Goal: Task Accomplishment & Management: Manage account settings

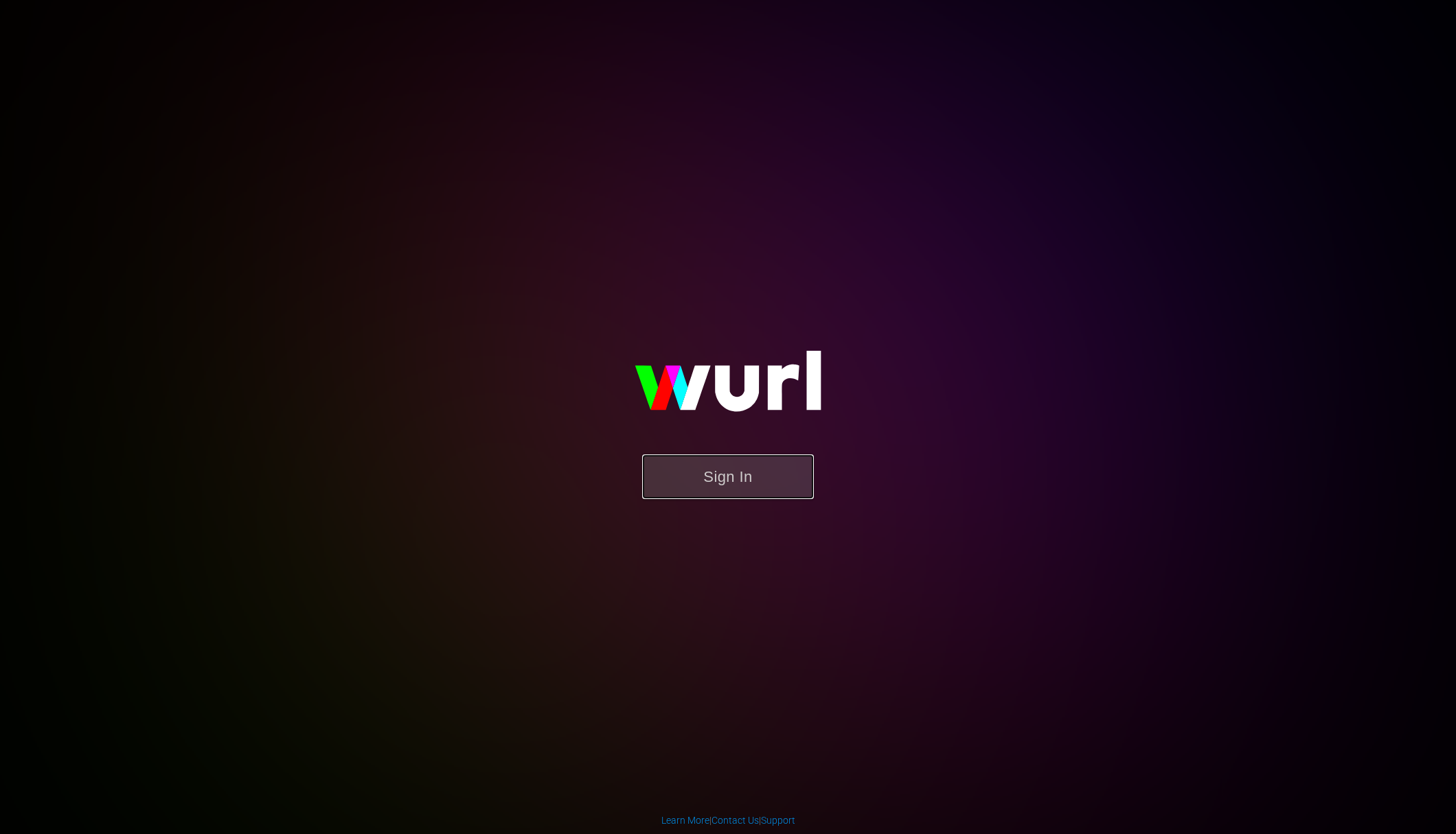
click at [715, 475] on button "Sign In" at bounding box center [728, 476] width 172 height 44
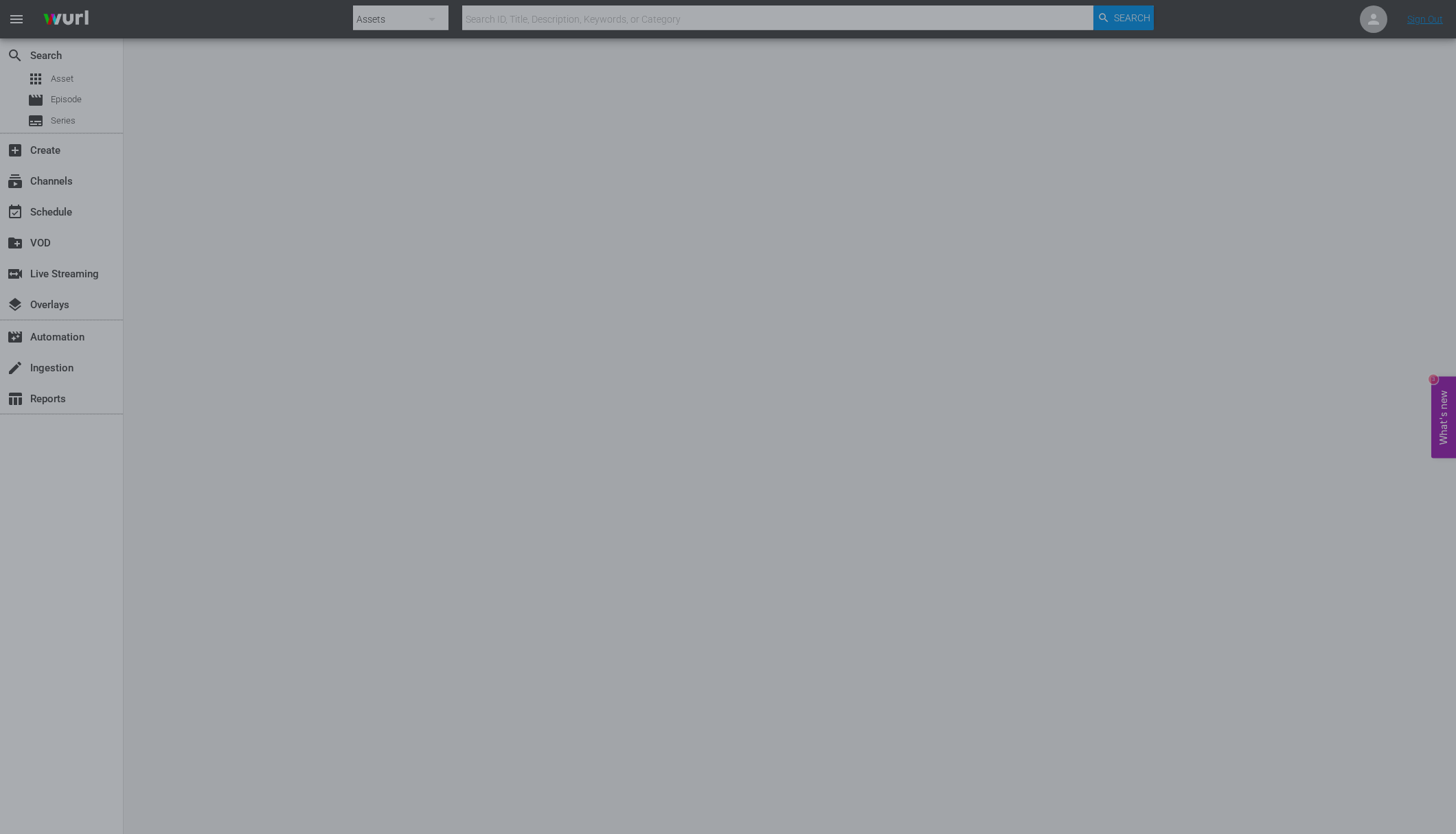
click at [294, 151] on div at bounding box center [728, 417] width 1456 height 834
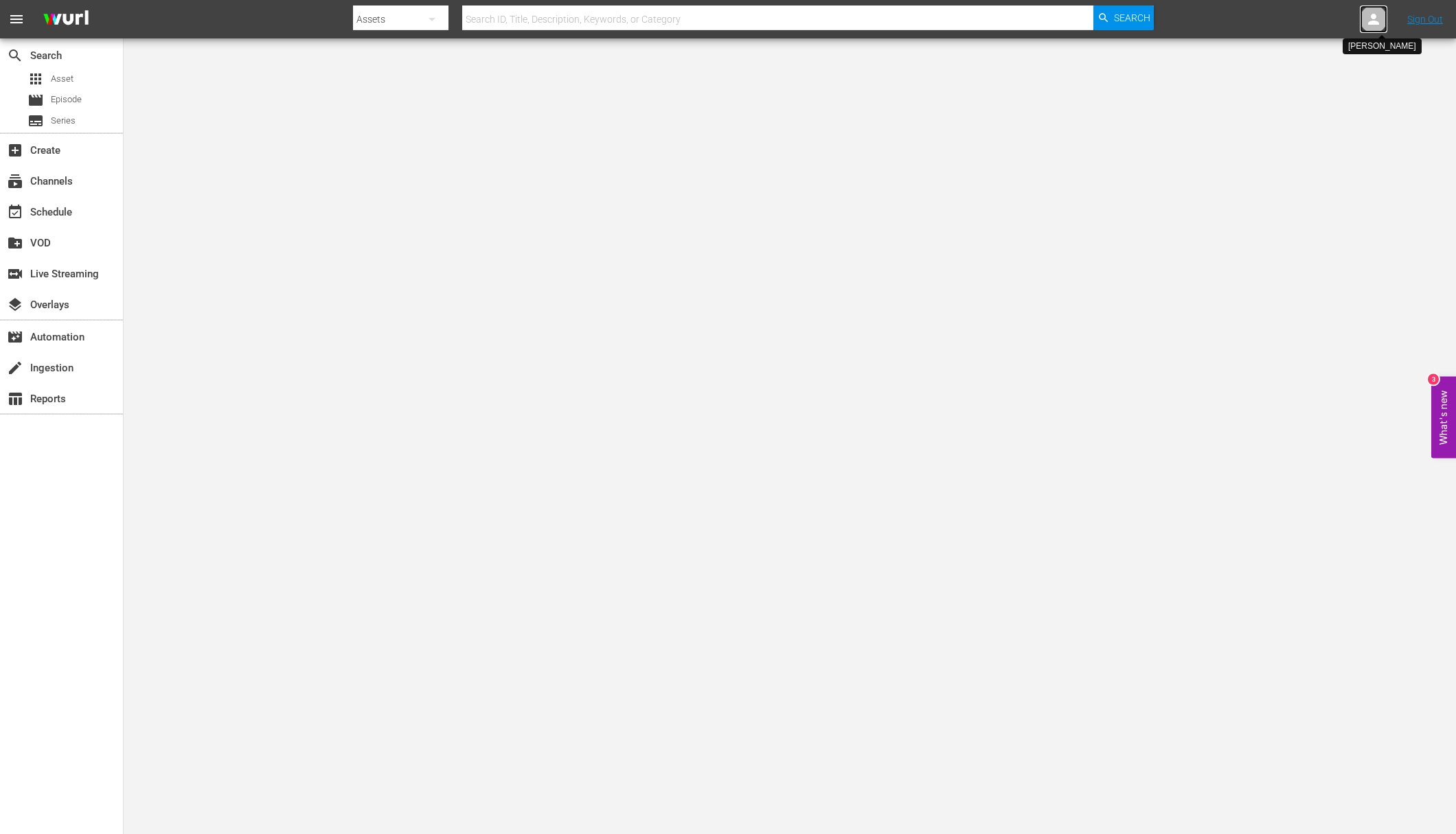
click at [1378, 22] on icon at bounding box center [1372, 18] width 11 height 11
